Goal: Navigation & Orientation: Find specific page/section

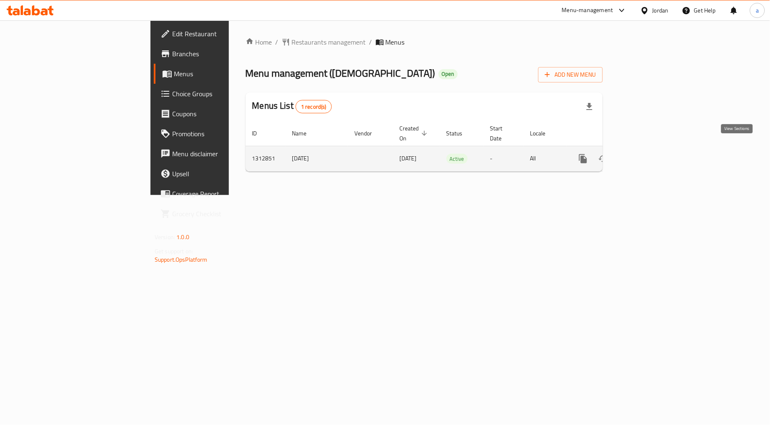
click at [649, 154] on icon "enhanced table" at bounding box center [644, 159] width 10 height 10
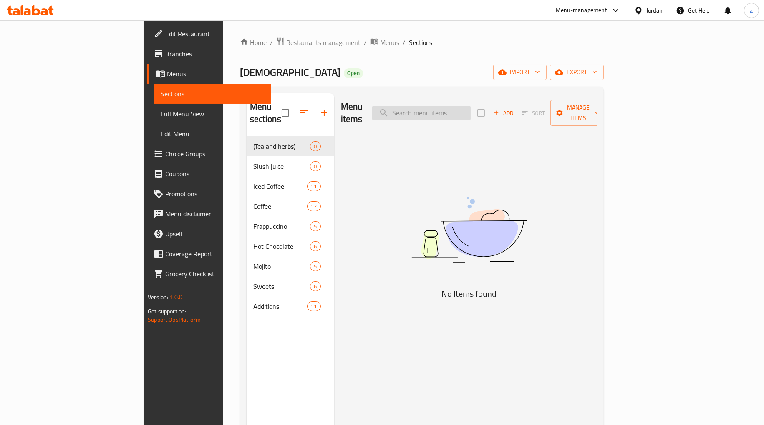
click at [470, 107] on input "search" at bounding box center [421, 113] width 98 height 15
type input "ي"
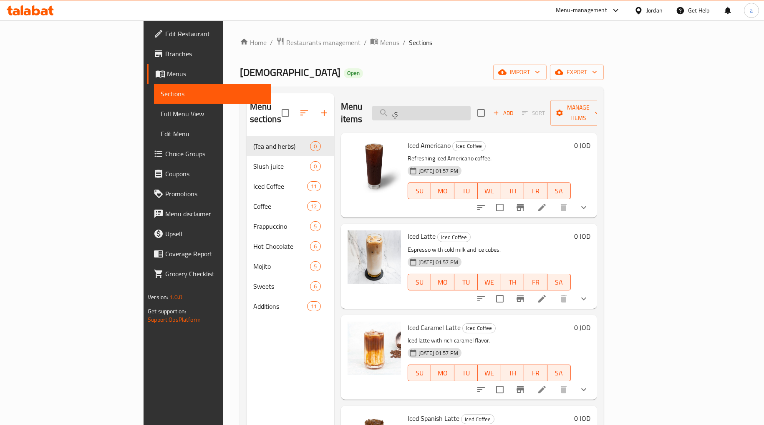
click at [457, 111] on input "ي" at bounding box center [421, 113] width 98 height 15
click at [458, 111] on input "ي" at bounding box center [421, 113] width 98 height 15
click at [456, 111] on input "ي" at bounding box center [421, 113] width 98 height 15
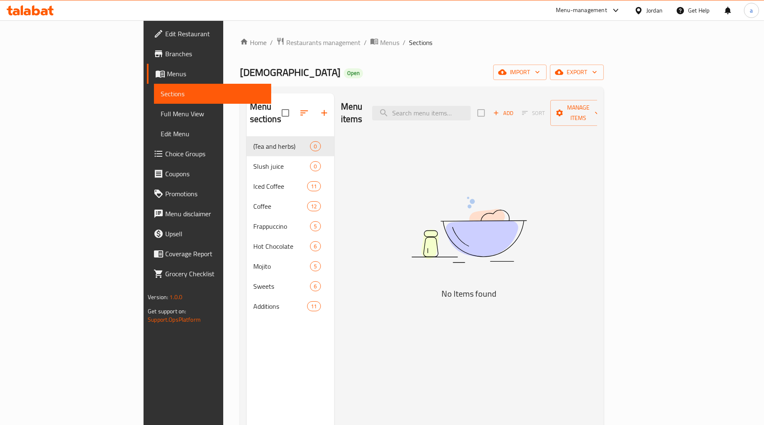
click at [161, 112] on span "Full Menu View" at bounding box center [213, 114] width 104 height 10
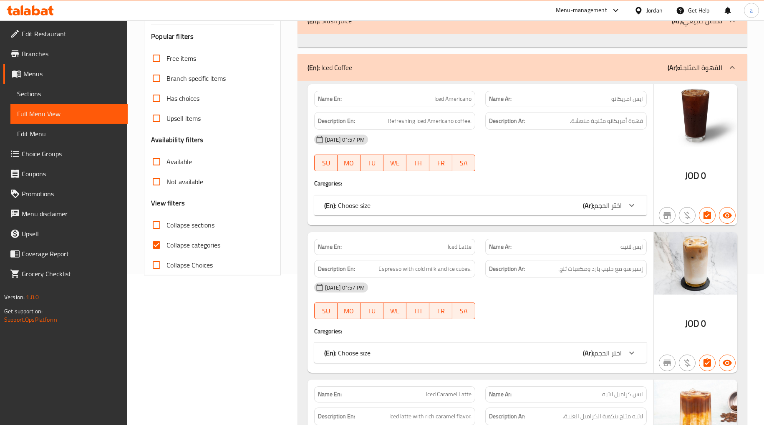
scroll to position [185, 0]
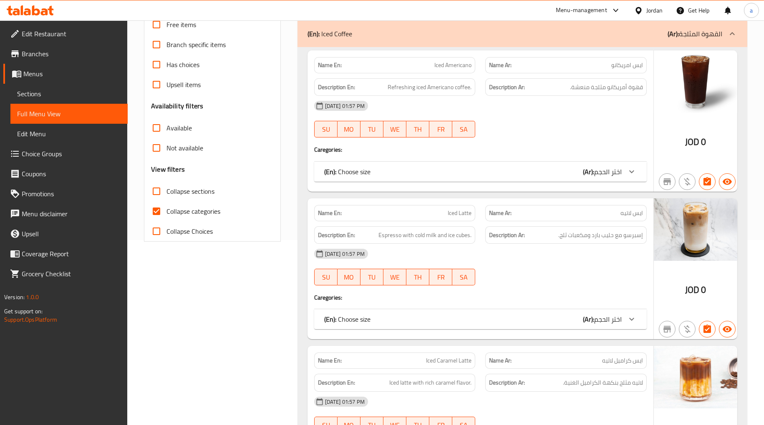
click at [163, 210] on input "Collapse categories" at bounding box center [156, 211] width 20 height 20
checkbox input "false"
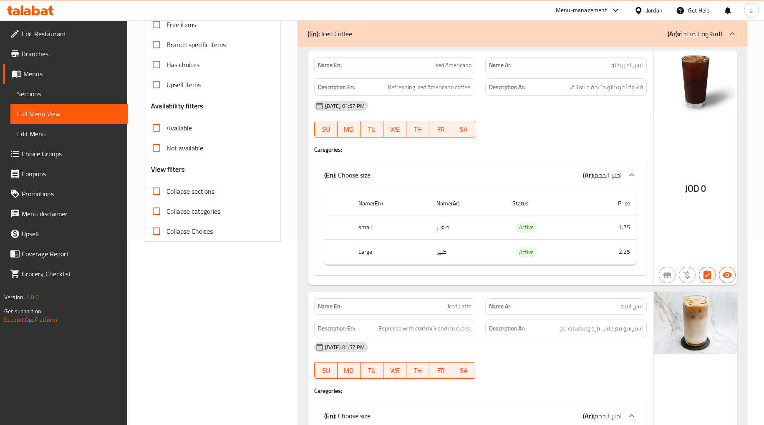
scroll to position [0, 0]
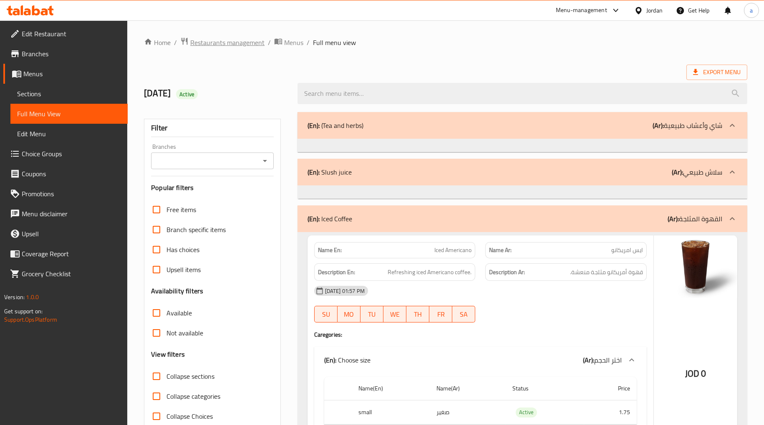
click at [205, 41] on span "Restaurants management" at bounding box center [227, 43] width 74 height 10
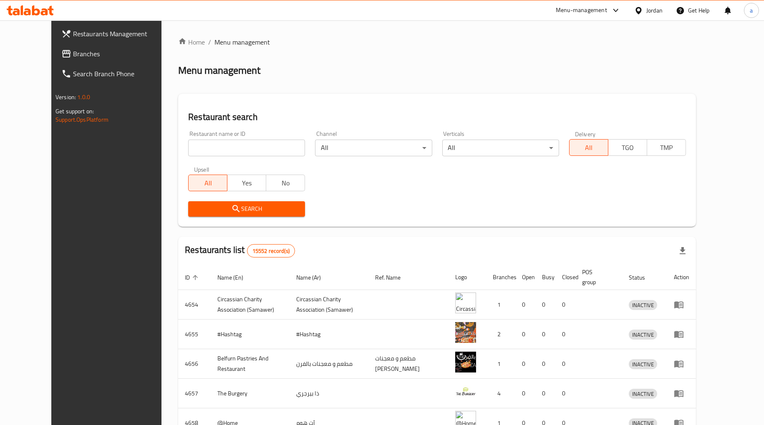
click at [73, 57] on span "Branches" at bounding box center [122, 54] width 99 height 10
